Goal: Communication & Community: Connect with others

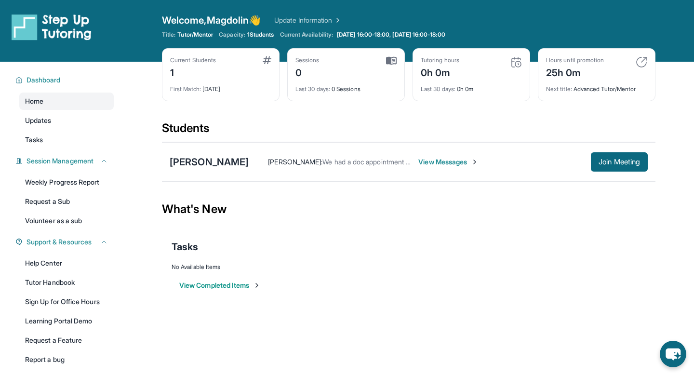
click at [473, 160] on span "View Messages" at bounding box center [449, 162] width 60 height 10
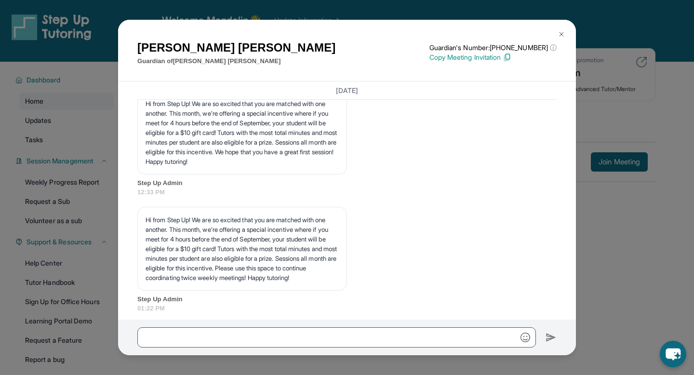
scroll to position [1716, 0]
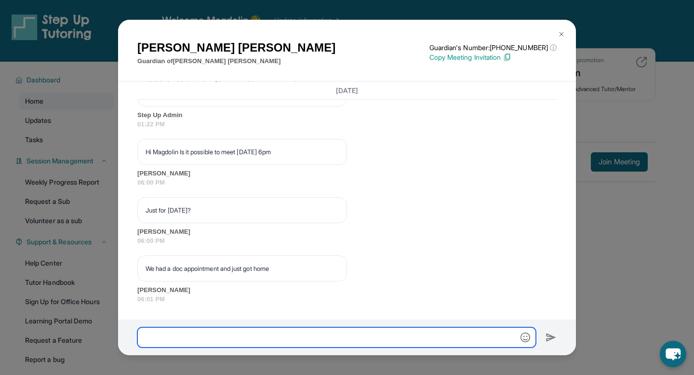
click at [319, 339] on input "text" at bounding box center [336, 337] width 399 height 20
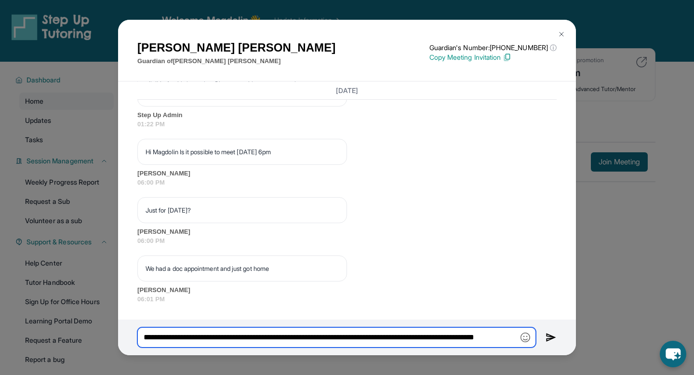
type input "**********"
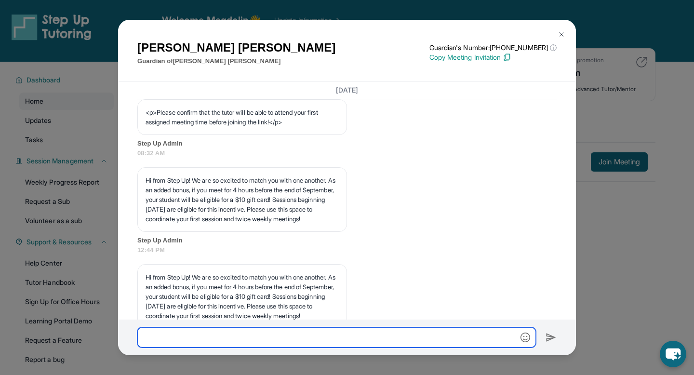
scroll to position [0, 0]
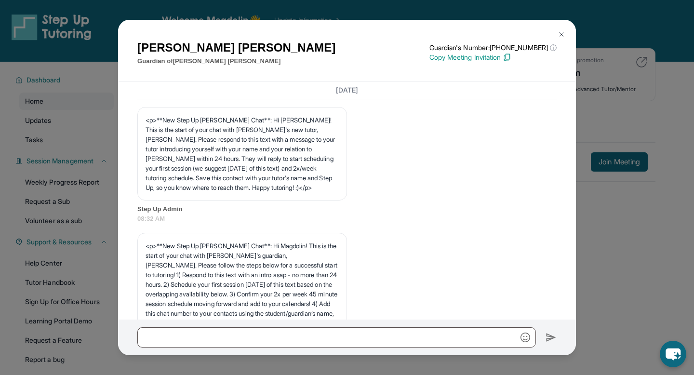
click at [564, 30] on img at bounding box center [562, 34] width 8 height 8
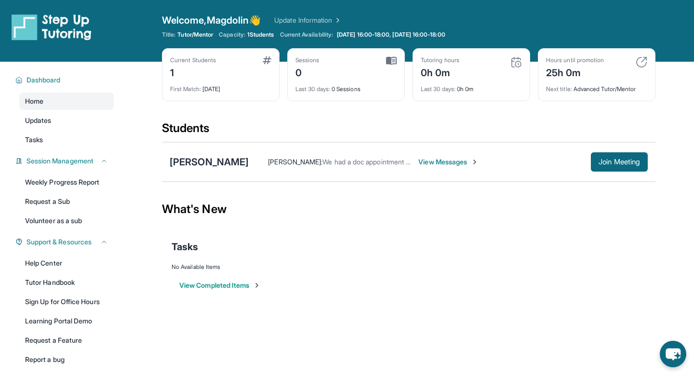
click at [267, 36] on span "1 Students" at bounding box center [260, 35] width 27 height 8
click at [360, 220] on div "What's New" at bounding box center [409, 209] width 494 height 42
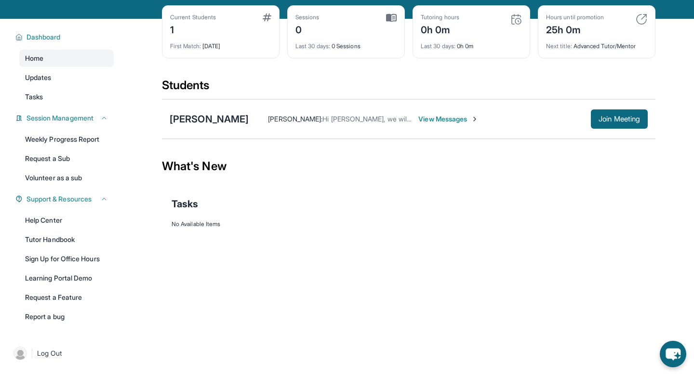
scroll to position [62, 0]
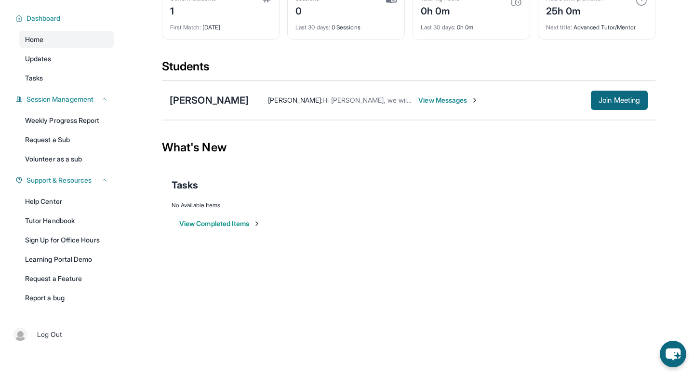
click at [440, 100] on span "View Messages" at bounding box center [449, 100] width 60 height 10
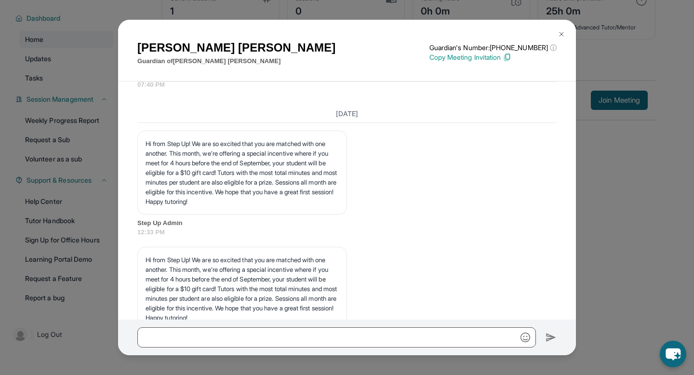
scroll to position [1115, 0]
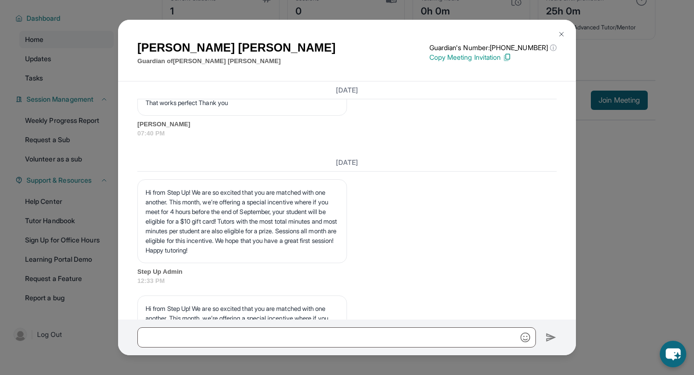
click at [565, 41] on button at bounding box center [561, 34] width 19 height 19
